Goal: Task Accomplishment & Management: Use online tool/utility

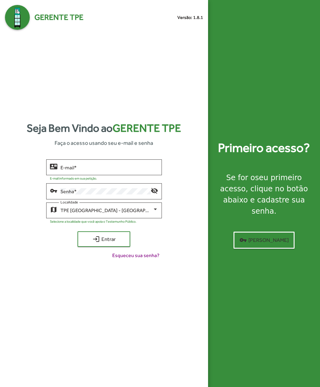
click at [71, 170] on input "E-mail *" at bounding box center [109, 168] width 98 height 6
type input "**********"
click at [99, 243] on mat-icon "login" at bounding box center [95, 238] width 7 height 7
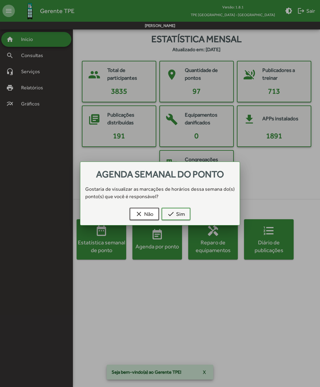
click at [174, 215] on mat-icon "check" at bounding box center [170, 213] width 7 height 7
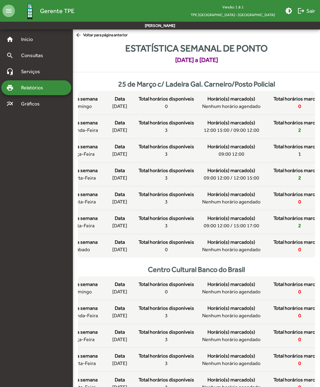
click at [117, 182] on span "[DATE]" at bounding box center [119, 177] width 15 height 7
click at [96, 174] on span "Dia da semana" at bounding box center [82, 170] width 32 height 7
click at [94, 182] on span "quarta-feira" at bounding box center [82, 177] width 28 height 7
click at [112, 229] on span "[DATE]" at bounding box center [119, 225] width 15 height 7
click at [104, 182] on div "Dia da semana quarta-feira Data [DATE] Total horários disponíveis 3 Horário(s) …" at bounding box center [196, 174] width 268 height 15
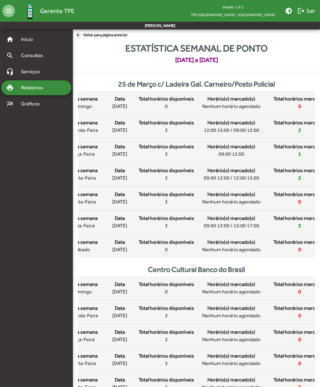
click at [86, 37] on span "arrow_back Voltar para página anterior" at bounding box center [101, 35] width 52 height 7
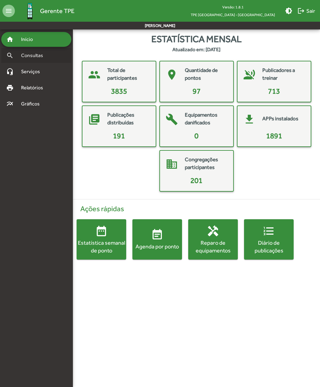
click at [27, 60] on div "search Consultas" at bounding box center [36, 55] width 70 height 15
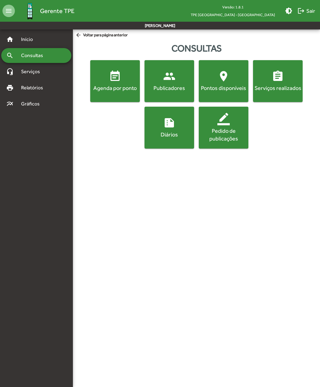
click at [109, 88] on div "Agenda por ponto" at bounding box center [114, 88] width 47 height 8
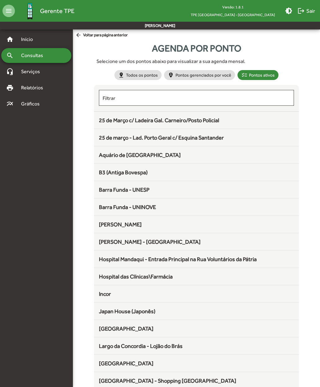
click at [112, 123] on span "25 de Março c/ Ladeira Gal. Carneiro/Posto Policial" at bounding box center [159, 120] width 120 height 7
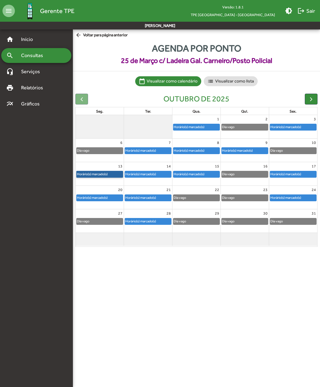
click at [94, 172] on link "Horário(s) marcado(s)" at bounding box center [99, 174] width 47 height 7
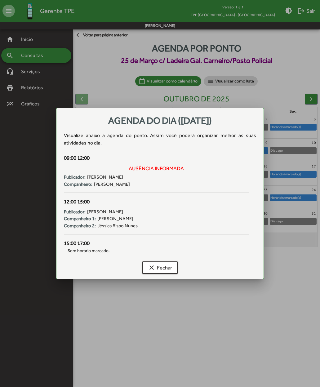
click at [154, 267] on mat-icon "clear" at bounding box center [151, 267] width 7 height 7
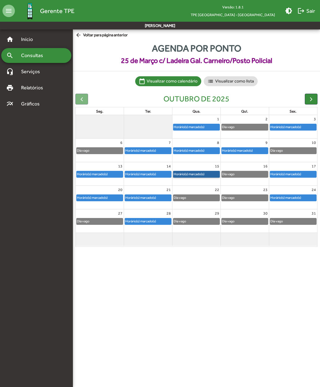
click at [186, 171] on link "Horário(s) marcado(s)" at bounding box center [196, 174] width 47 height 7
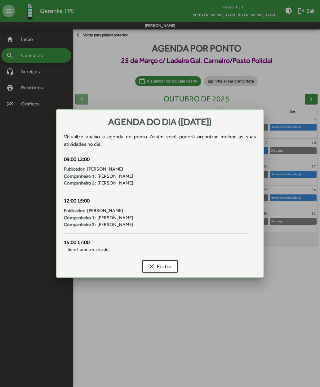
click at [157, 266] on span "clear Fechar" at bounding box center [160, 266] width 24 height 11
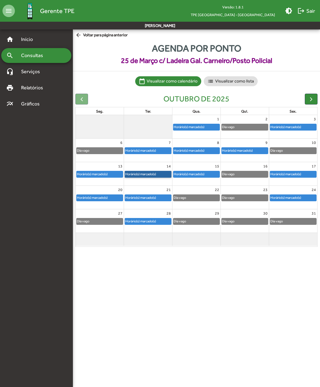
click at [142, 172] on link "Horário(s) marcado(s)" at bounding box center [148, 174] width 47 height 7
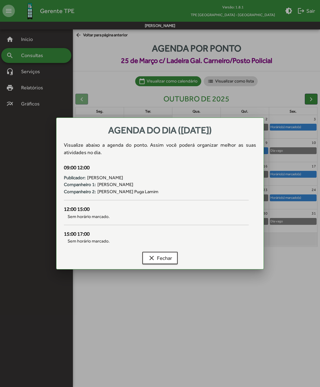
click at [154, 256] on mat-icon "clear" at bounding box center [151, 257] width 7 height 7
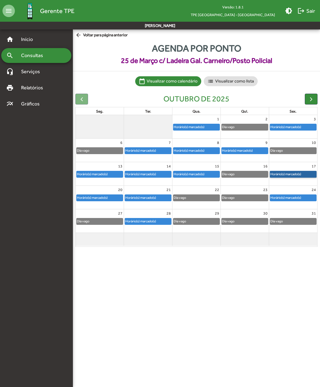
click at [282, 172] on link "Horário(s) marcado(s)" at bounding box center [293, 174] width 47 height 7
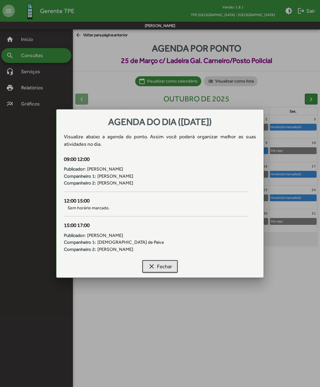
click at [154, 264] on mat-icon "clear" at bounding box center [151, 266] width 7 height 7
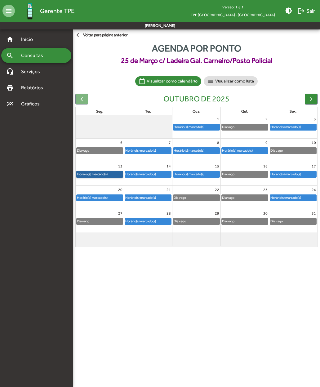
click at [95, 171] on link "Horário(s) marcado(s)" at bounding box center [99, 174] width 47 height 7
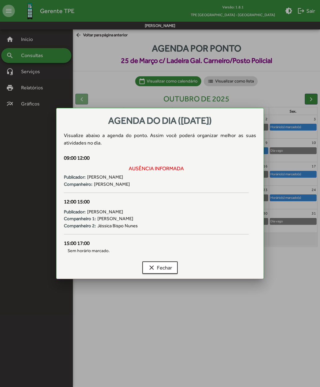
click at [168, 265] on span "clear Fechar" at bounding box center [160, 267] width 24 height 11
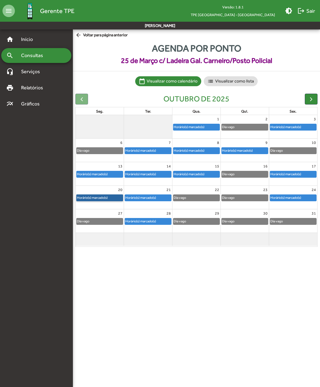
click at [102, 194] on link "Horário(s) marcado(s)" at bounding box center [99, 197] width 47 height 7
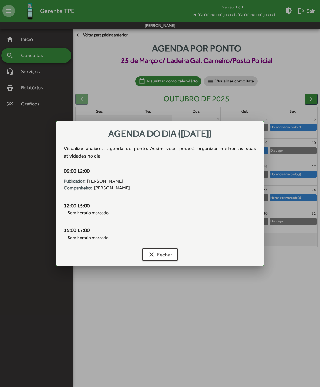
click at [163, 255] on span "clear Fechar" at bounding box center [160, 254] width 24 height 11
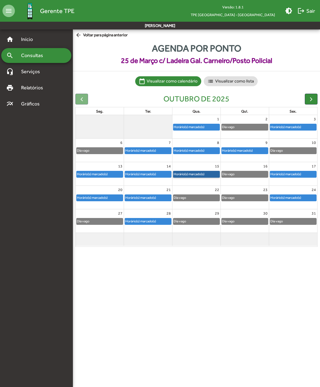
click at [197, 171] on link "Horário(s) marcado(s)" at bounding box center [196, 174] width 47 height 7
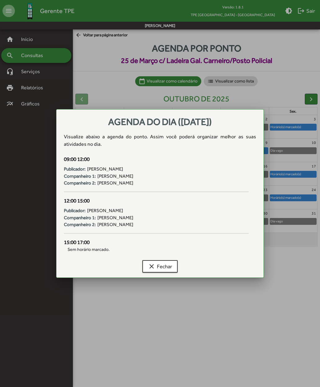
click at [163, 266] on span "clear Fechar" at bounding box center [160, 266] width 24 height 11
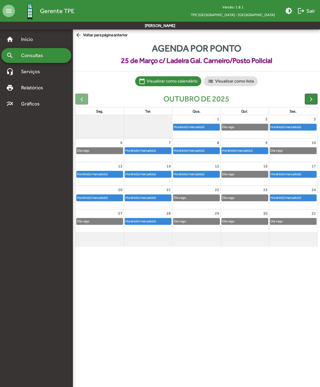
click at [309, 99] on span "button" at bounding box center [311, 99] width 7 height 7
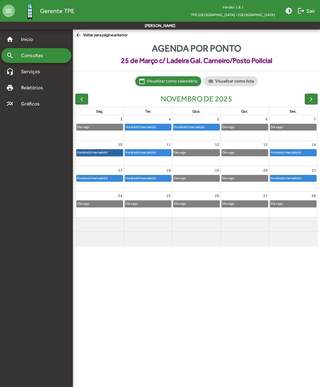
click at [101, 153] on link "Horário(s) marcado(s)" at bounding box center [99, 152] width 47 height 7
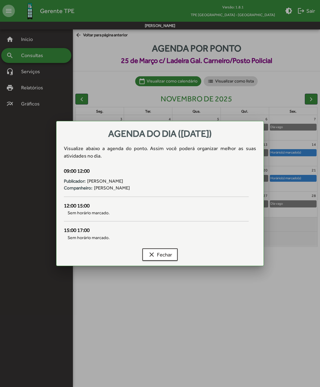
click at [165, 255] on span "clear Fechar" at bounding box center [160, 254] width 24 height 11
click at [161, 255] on span "clear Fechar" at bounding box center [160, 254] width 24 height 11
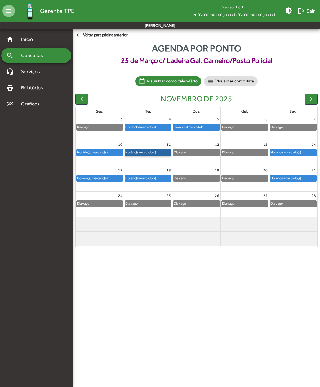
click at [152, 152] on link "Horário(s) marcado(s)" at bounding box center [148, 152] width 47 height 7
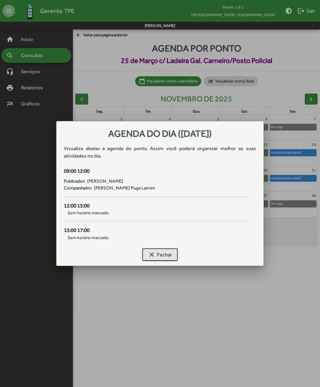
click at [164, 256] on span "clear Fechar" at bounding box center [160, 254] width 24 height 11
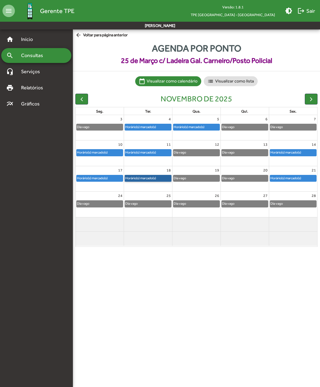
click at [150, 176] on link "Horário(s) marcado(s)" at bounding box center [148, 178] width 47 height 7
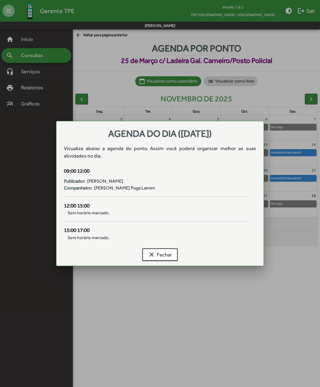
click at [164, 256] on span "clear Fechar" at bounding box center [160, 254] width 24 height 11
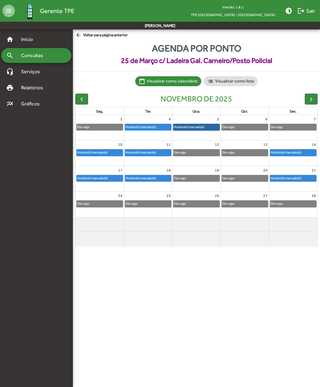
click at [200, 126] on link "Horário(s) marcado(s)" at bounding box center [196, 127] width 47 height 7
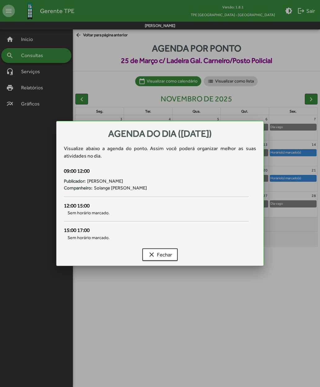
click at [162, 256] on span "clear Fechar" at bounding box center [160, 254] width 24 height 11
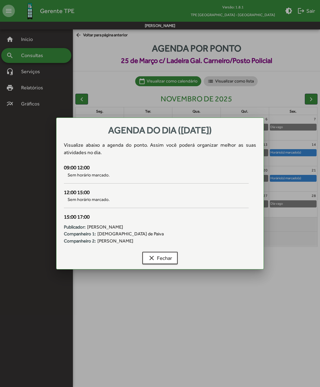
click at [163, 260] on span "clear Fechar" at bounding box center [160, 257] width 24 height 11
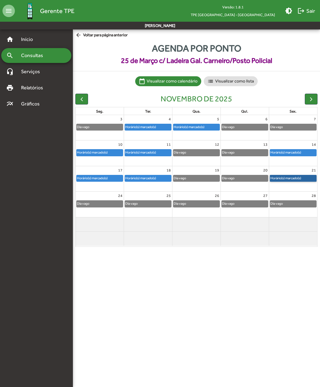
click at [292, 177] on link "Horário(s) marcado(s)" at bounding box center [293, 178] width 47 height 7
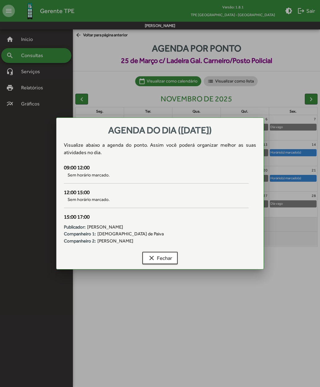
click at [162, 260] on span "clear Fechar" at bounding box center [160, 257] width 24 height 11
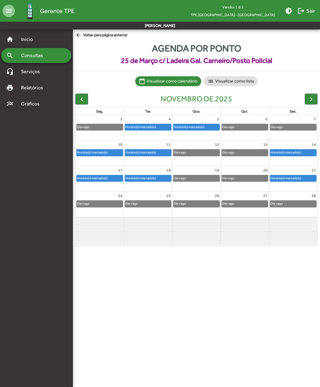
click at [310, 100] on span "button" at bounding box center [311, 99] width 7 height 7
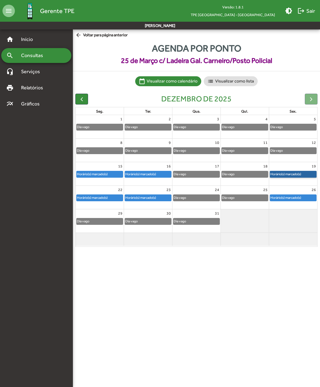
click at [299, 174] on link "Horário(s) marcado(s)" at bounding box center [293, 174] width 47 height 7
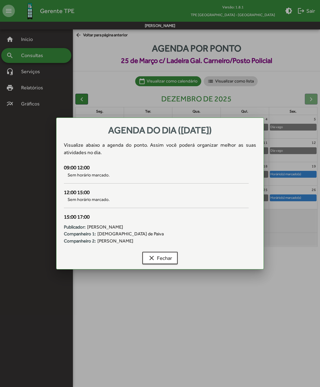
click at [160, 261] on span "clear Fechar" at bounding box center [160, 257] width 24 height 11
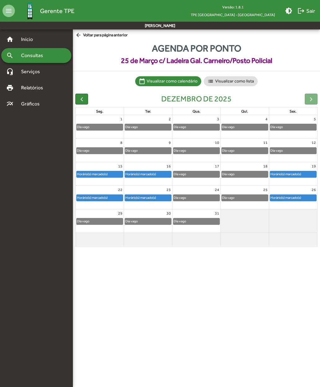
click at [82, 103] on button "button" at bounding box center [81, 99] width 13 height 11
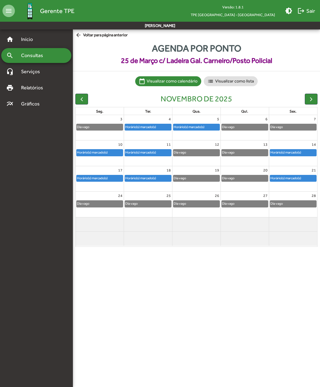
click at [82, 99] on span "button" at bounding box center [81, 99] width 7 height 7
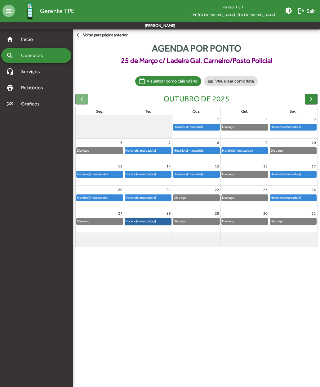
click at [154, 218] on link "Horário(s) marcado(s)" at bounding box center [148, 221] width 47 height 7
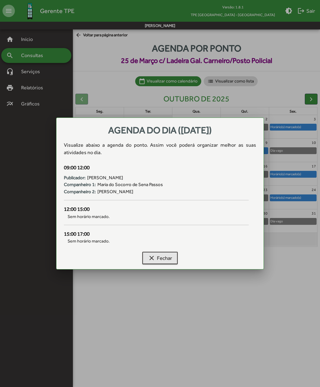
click at [166, 259] on span "clear Fechar" at bounding box center [160, 257] width 24 height 11
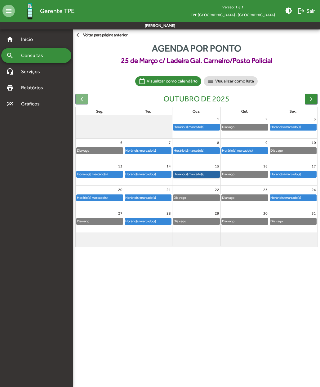
click at [203, 172] on link "Horário(s) marcado(s)" at bounding box center [196, 174] width 47 height 7
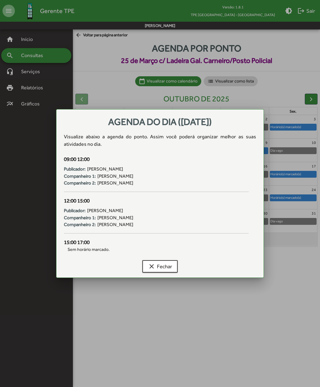
click at [166, 268] on span "clear Fechar" at bounding box center [160, 266] width 24 height 11
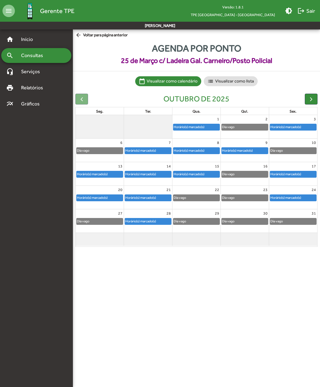
click at [86, 36] on span "arrow_back Voltar para página anterior" at bounding box center [101, 35] width 52 height 7
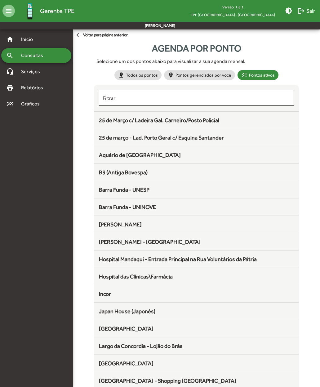
click at [96, 36] on span "arrow_back Voltar para página anterior" at bounding box center [101, 35] width 52 height 7
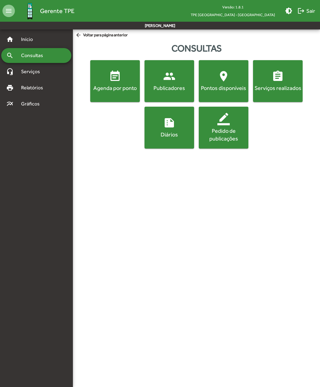
click at [303, 11] on mat-icon "logout" at bounding box center [300, 10] width 7 height 7
